Goal: Task Accomplishment & Management: Complete application form

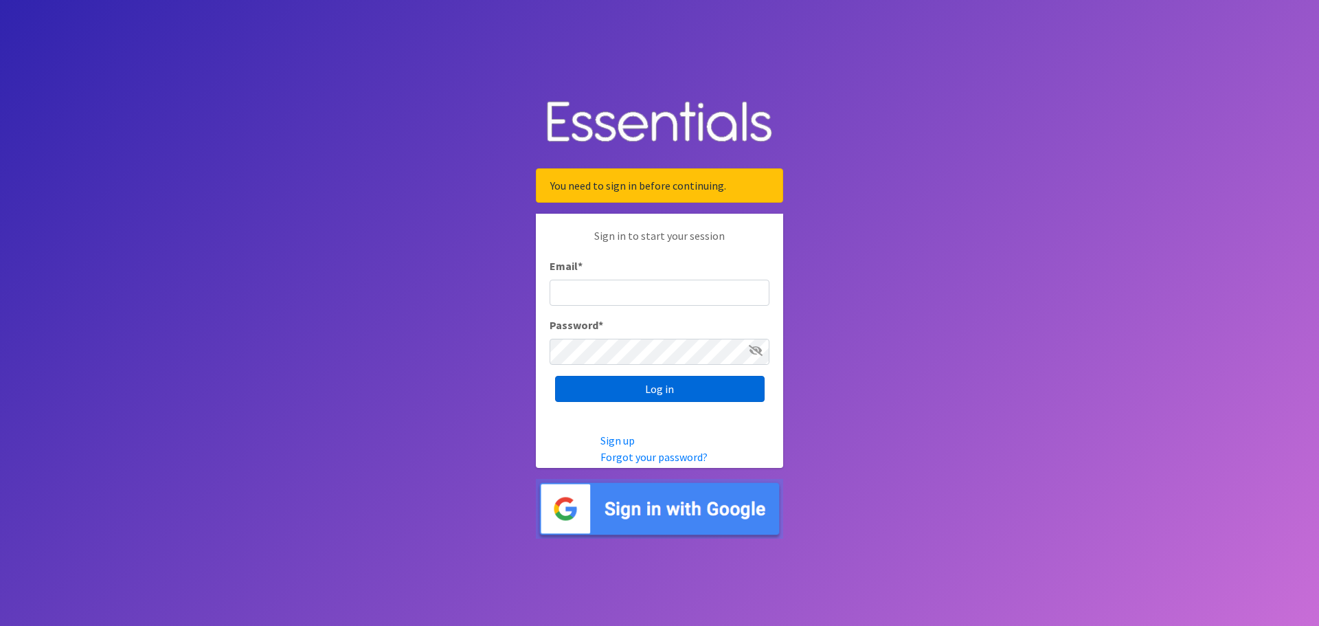
type input "[EMAIL_ADDRESS][DOMAIN_NAME][PERSON_NAME]"
click at [631, 394] on input "Log in" at bounding box center [660, 389] width 210 height 26
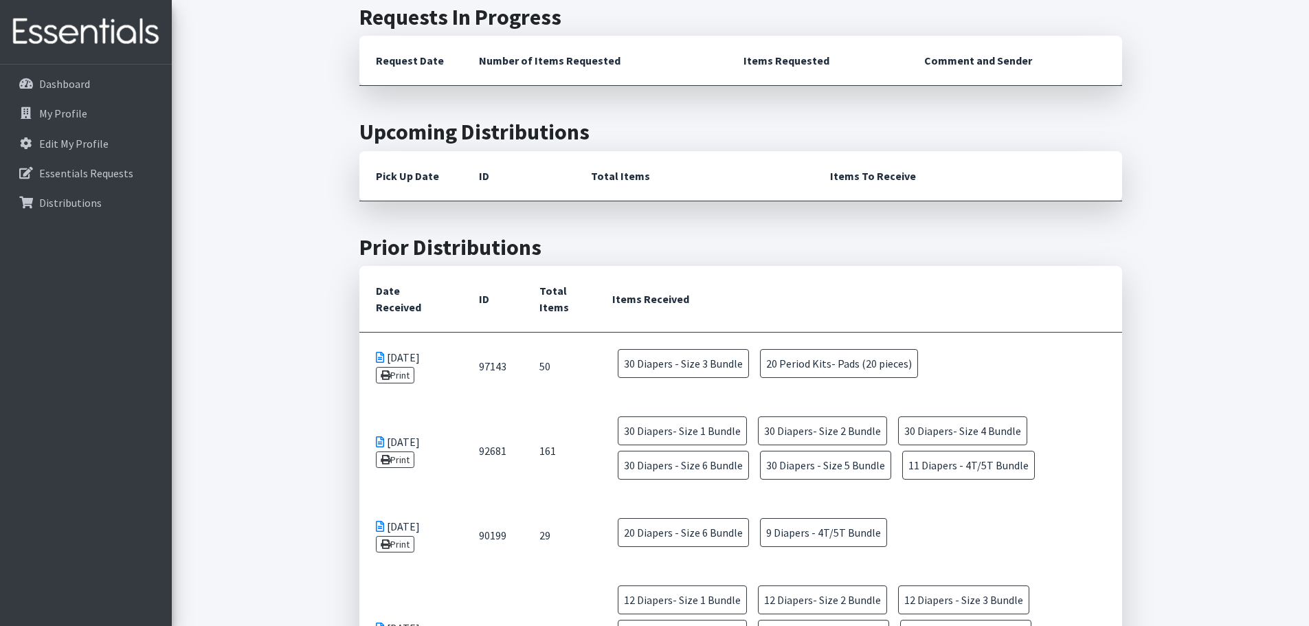
scroll to position [517, 0]
click at [402, 374] on link "Print" at bounding box center [395, 374] width 39 height 16
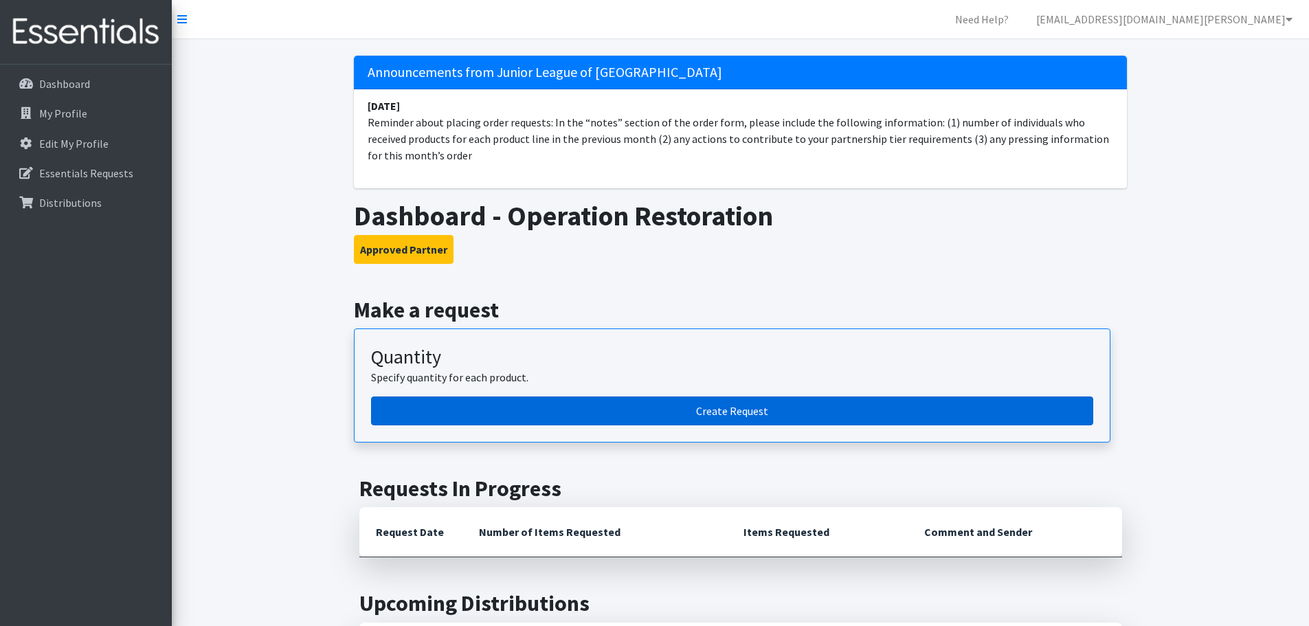
click at [640, 413] on link "Create Request" at bounding box center [732, 410] width 722 height 29
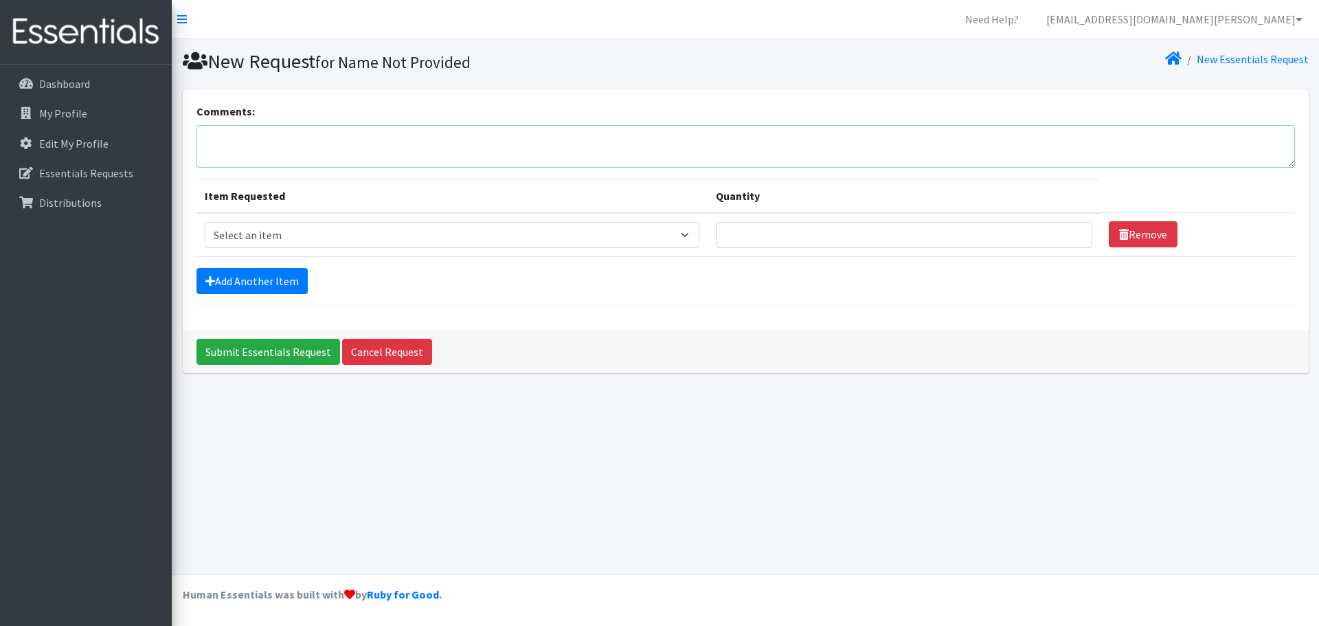
click at [212, 141] on textarea "Comments:" at bounding box center [746, 146] width 1099 height 43
